Goal: Task Accomplishment & Management: Manage account settings

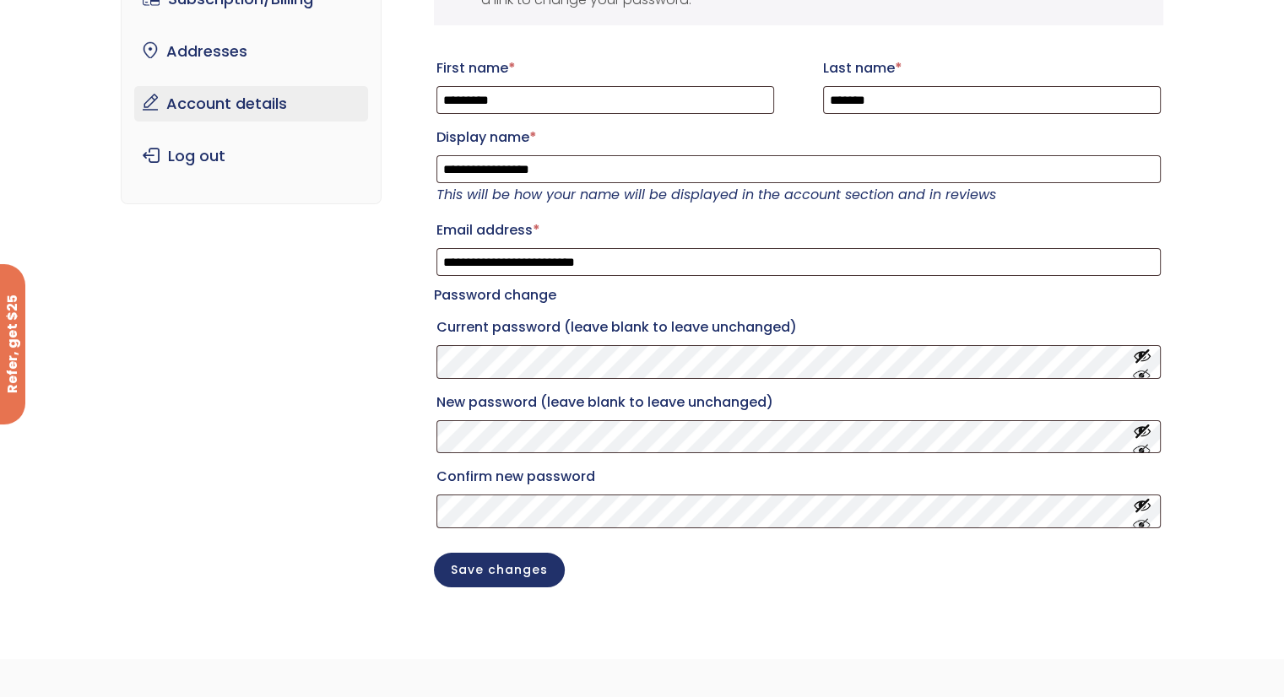
scroll to position [169, 0]
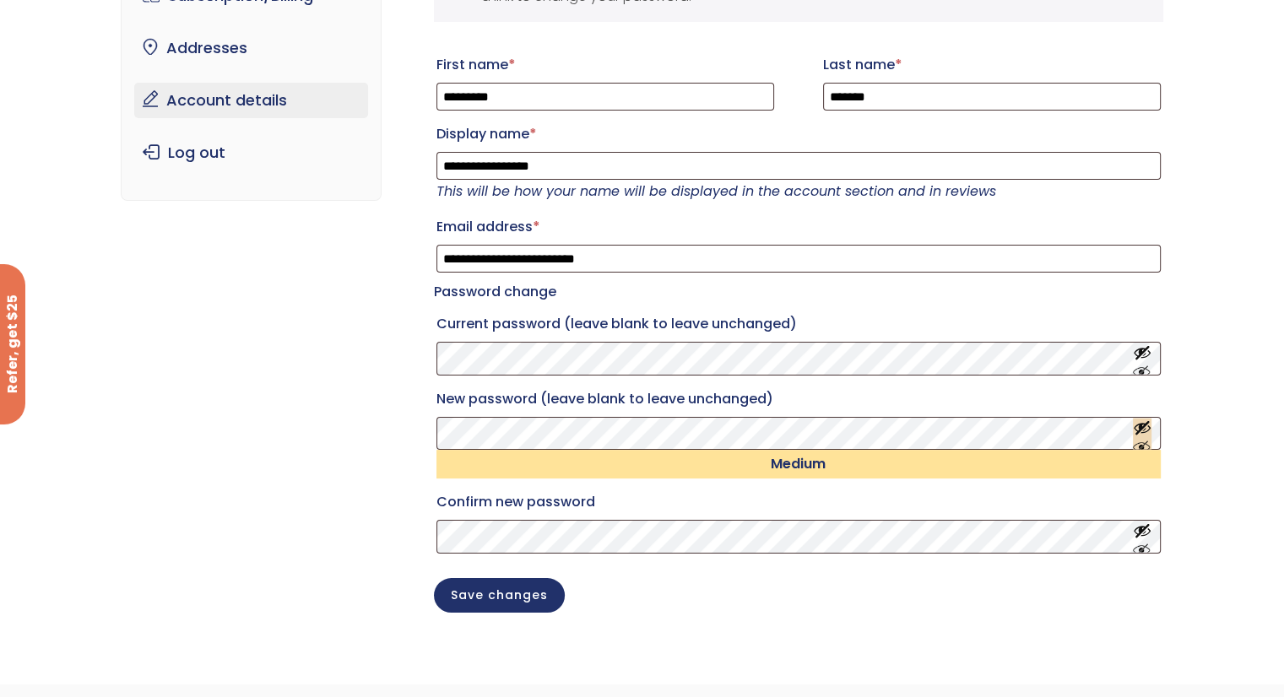
click at [1141, 447] on button "Show password" at bounding box center [1142, 433] width 19 height 31
click at [1141, 551] on button "Show password" at bounding box center [1142, 537] width 19 height 31
click at [502, 611] on button "Save changes" at bounding box center [499, 594] width 131 height 35
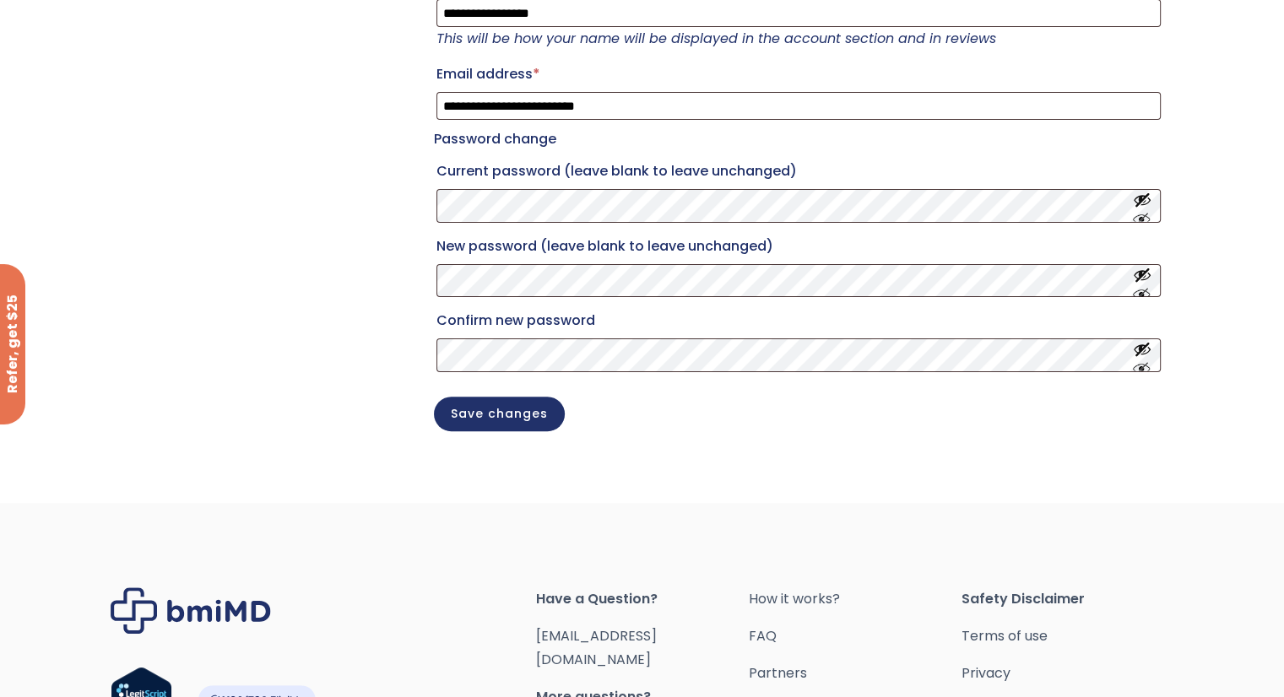
scroll to position [422, 0]
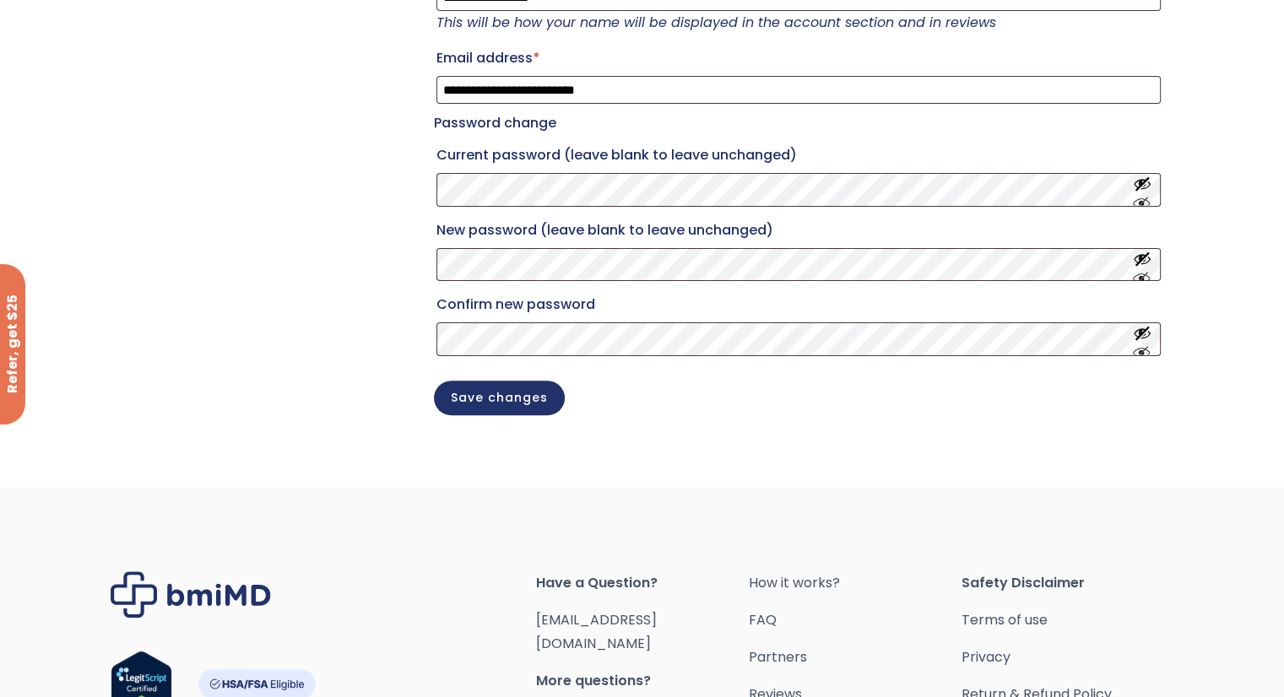
click at [411, 200] on div "**********" at bounding box center [642, 68] width 1043 height 814
